Goal: Find specific page/section: Find specific page/section

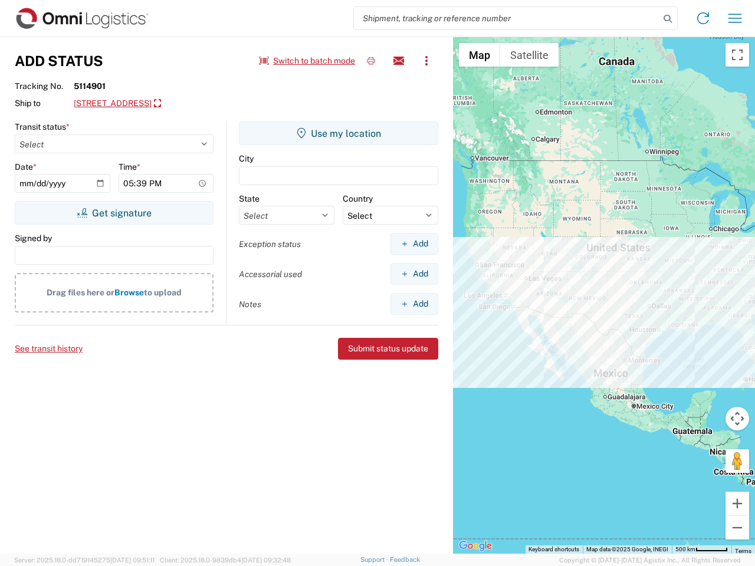
click at [507, 18] on input "search" at bounding box center [507, 18] width 306 height 22
click at [668, 19] on icon at bounding box center [667, 19] width 17 height 17
click at [703, 18] on icon at bounding box center [703, 18] width 19 height 19
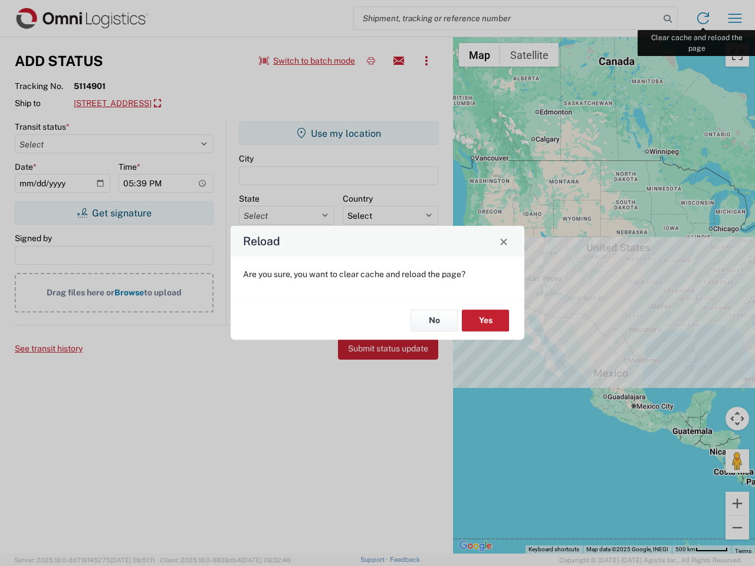
click at [735, 18] on div "Reload Are you sure, you want to clear cache and reload the page? No Yes" at bounding box center [377, 283] width 755 height 566
click at [307, 61] on div "Reload Are you sure, you want to clear cache and reload the page? No Yes" at bounding box center [377, 283] width 755 height 566
click at [371, 61] on div "Reload Are you sure, you want to clear cache and reload the page? No Yes" at bounding box center [377, 283] width 755 height 566
click at [399, 61] on div "Reload Are you sure, you want to clear cache and reload the page? No Yes" at bounding box center [377, 283] width 755 height 566
click at [426, 61] on div "Reload Are you sure, you want to clear cache and reload the page? No Yes" at bounding box center [377, 283] width 755 height 566
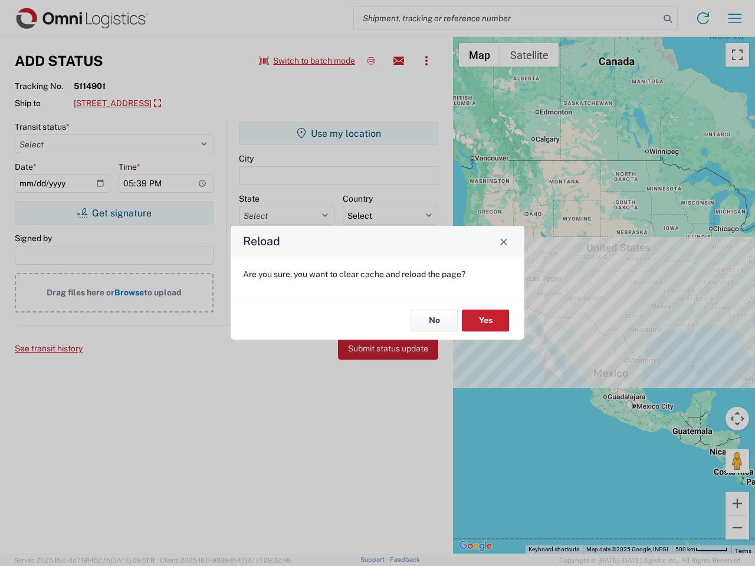
click at [180, 104] on div "Reload Are you sure, you want to clear cache and reload the page? No Yes" at bounding box center [377, 283] width 755 height 566
click at [114, 213] on div "Reload Are you sure, you want to clear cache and reload the page? No Yes" at bounding box center [377, 283] width 755 height 566
